Goal: Ask a question

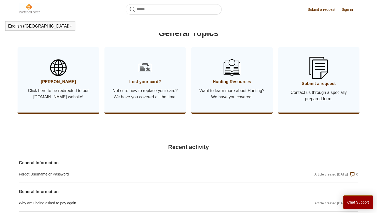
scroll to position [271, 0]
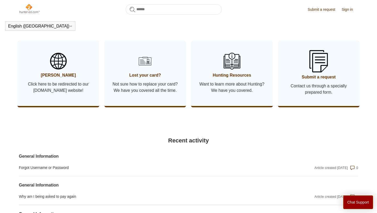
click at [327, 80] on span "Submit a request" at bounding box center [319, 77] width 66 height 6
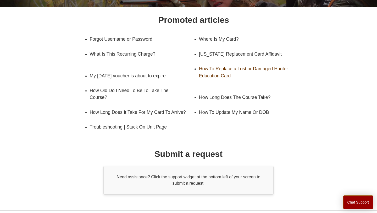
scroll to position [94, 0]
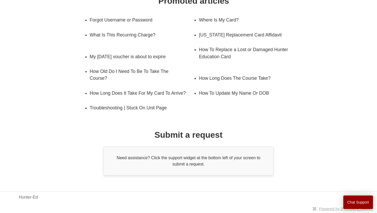
click at [226, 167] on div "Need assistance? Click the support widget at the bottom left of your screen to …" at bounding box center [188, 160] width 170 height 29
click at [353, 201] on button "Chat Support" at bounding box center [358, 202] width 30 height 14
click at [322, 25] on div "Promoted articles Forgot Username or Password Where Is My Card? What Is This Re…" at bounding box center [188, 84] width 305 height 181
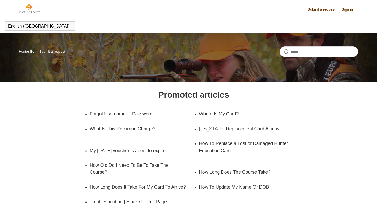
click at [346, 8] on link "Sign in" at bounding box center [350, 10] width 17 height 6
click at [343, 9] on span "[PERSON_NAME]" at bounding box center [337, 9] width 35 height 4
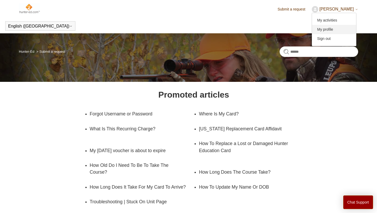
click at [332, 30] on link "My profile" at bounding box center [334, 29] width 44 height 9
click at [310, 12] on link "Submit a request" at bounding box center [294, 10] width 33 height 6
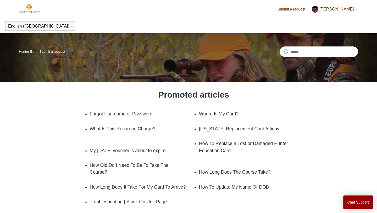
click at [303, 9] on link "Submit a request" at bounding box center [294, 10] width 33 height 6
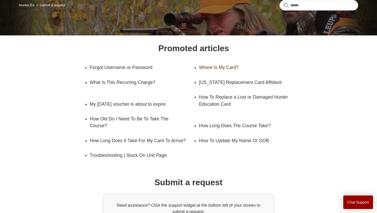
scroll to position [94, 0]
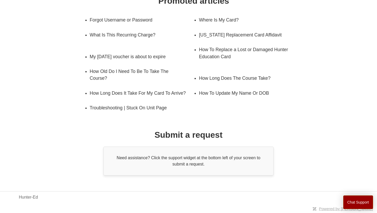
click at [216, 168] on div "Need assistance? Click the support widget at the bottom left of your screen to …" at bounding box center [188, 160] width 170 height 29
click at [364, 203] on button "Chat Support" at bounding box center [358, 202] width 30 height 14
